Goal: Task Accomplishment & Management: Complete application form

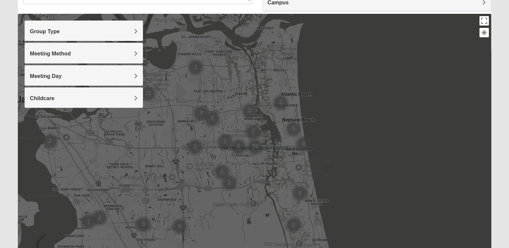
scroll to position [60, 0]
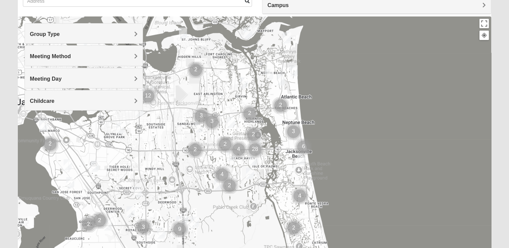
click at [60, 34] on span "Group Type" at bounding box center [45, 34] width 30 height 6
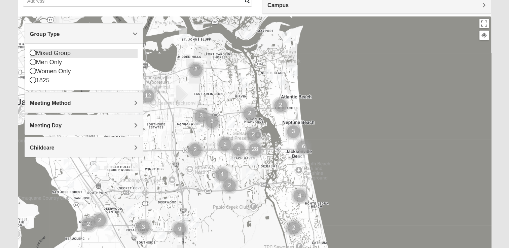
click at [33, 53] on icon at bounding box center [33, 53] width 6 height 6
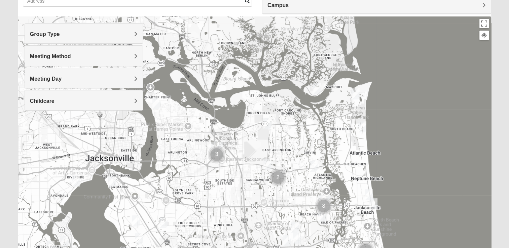
drag, startPoint x: 194, startPoint y: 150, endPoint x: 263, endPoint y: 208, distance: 90.8
click at [263, 208] on div at bounding box center [255, 150] width 474 height 269
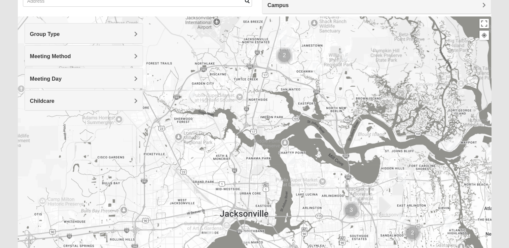
drag, startPoint x: 100, startPoint y: 124, endPoint x: 237, endPoint y: 181, distance: 148.2
click at [237, 181] on div at bounding box center [255, 150] width 474 height 269
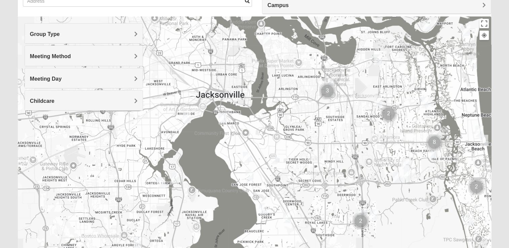
drag, startPoint x: 223, startPoint y: 200, endPoint x: 198, endPoint y: 80, distance: 122.9
click at [198, 80] on div at bounding box center [255, 150] width 474 height 269
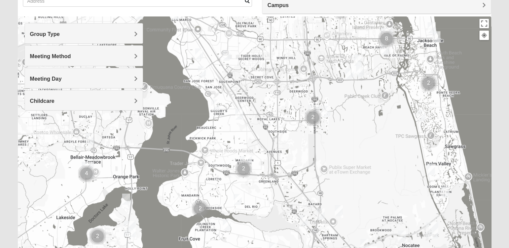
drag, startPoint x: 248, startPoint y: 184, endPoint x: 199, endPoint y: 79, distance: 115.7
click at [240, 112] on img "Mixed Mincheva 32257" at bounding box center [239, 114] width 13 height 16
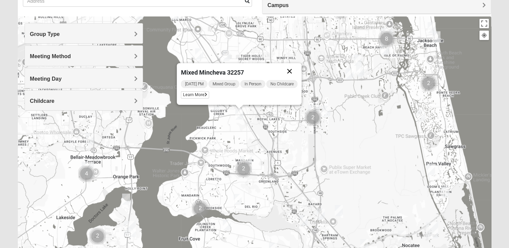
click at [293, 68] on button "Close" at bounding box center [289, 71] width 16 height 16
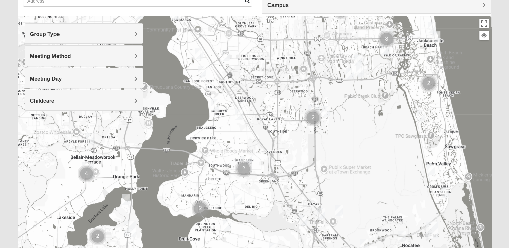
click at [326, 108] on img "Mixed Craig & Marsha Myers 32256" at bounding box center [326, 111] width 13 height 16
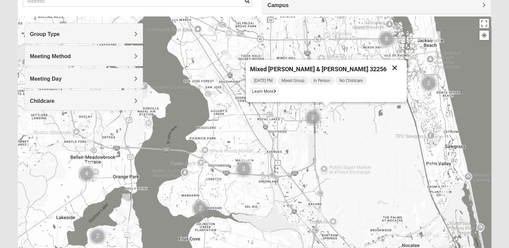
click at [387, 68] on button "Close" at bounding box center [395, 68] width 16 height 16
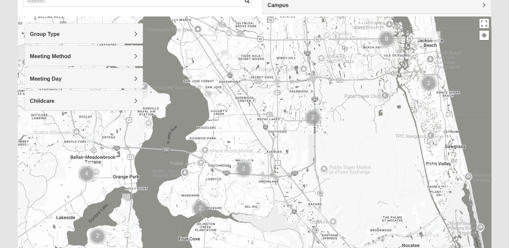
click at [237, 110] on img "Mixed Mincheva 32257" at bounding box center [239, 114] width 13 height 16
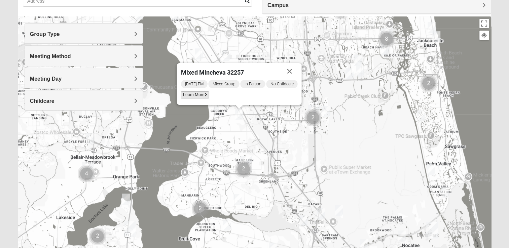
click at [200, 96] on span "Learn More" at bounding box center [195, 95] width 28 height 7
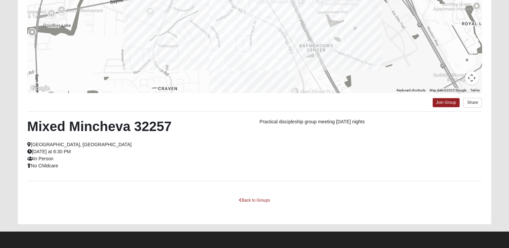
scroll to position [0, 0]
